Goal: Task Accomplishment & Management: Manage account settings

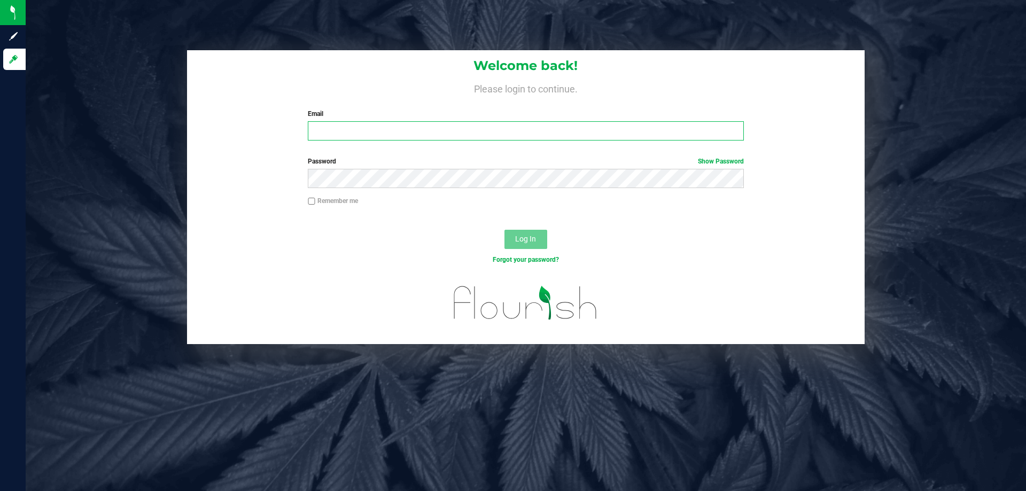
click at [436, 133] on input "Email" at bounding box center [526, 130] width 436 height 19
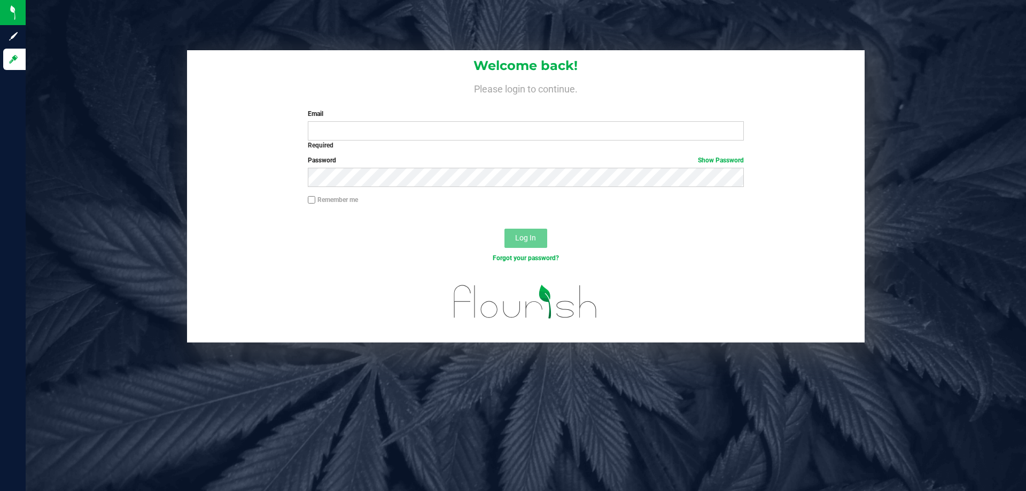
click at [958, 113] on div "Welcome back! Please login to continue. Email Required Please format your email…" at bounding box center [526, 196] width 1017 height 293
click at [656, 134] on input "Email" at bounding box center [526, 130] width 436 height 19
click at [972, 270] on div "Welcome back! Please login to continue. Email Required Please format your email…" at bounding box center [526, 196] width 1017 height 293
click at [700, 115] on label "Email" at bounding box center [526, 114] width 436 height 10
click at [700, 121] on input "Email" at bounding box center [526, 130] width 436 height 19
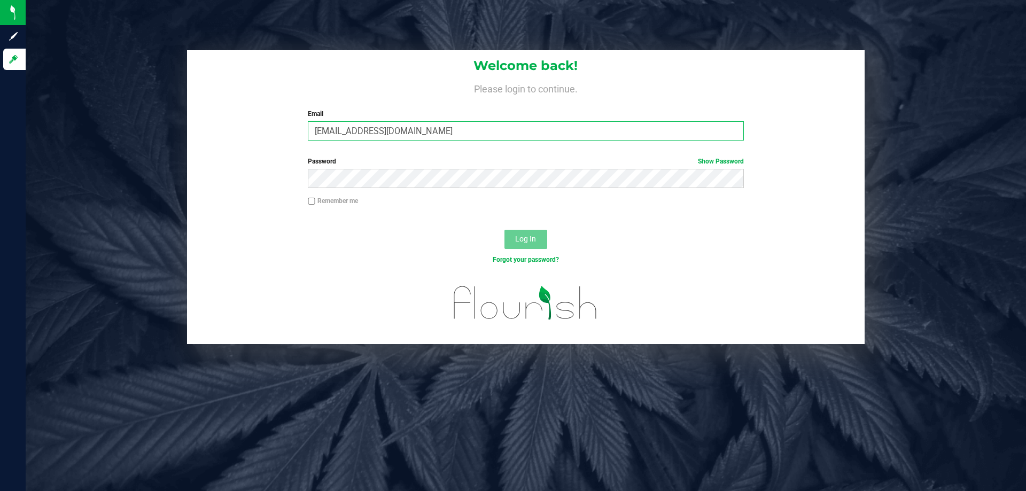
type input "[EMAIL_ADDRESS][DOMAIN_NAME]"
click at [651, 164] on label "Password Show Password" at bounding box center [526, 162] width 436 height 10
click at [505, 230] on button "Log In" at bounding box center [526, 239] width 43 height 19
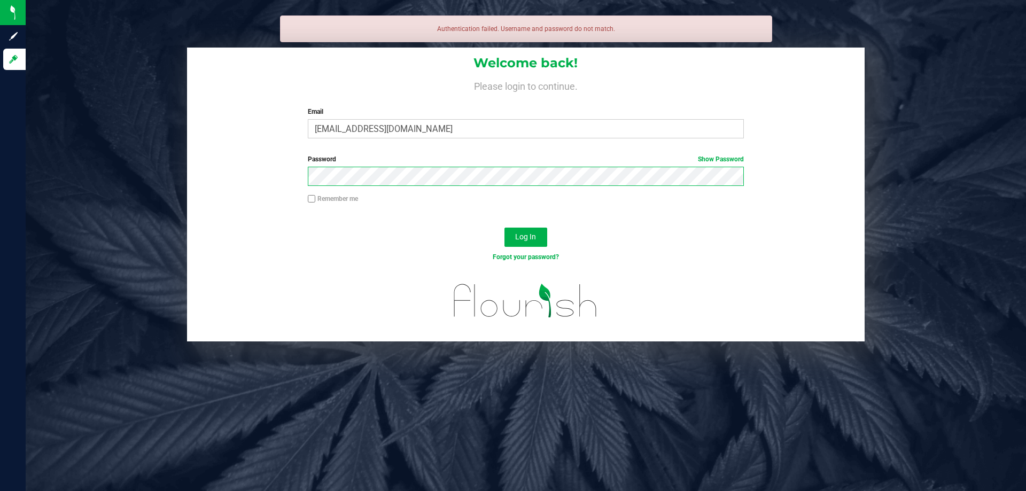
click at [505, 228] on button "Log In" at bounding box center [526, 237] width 43 height 19
